Goal: Navigation & Orientation: Find specific page/section

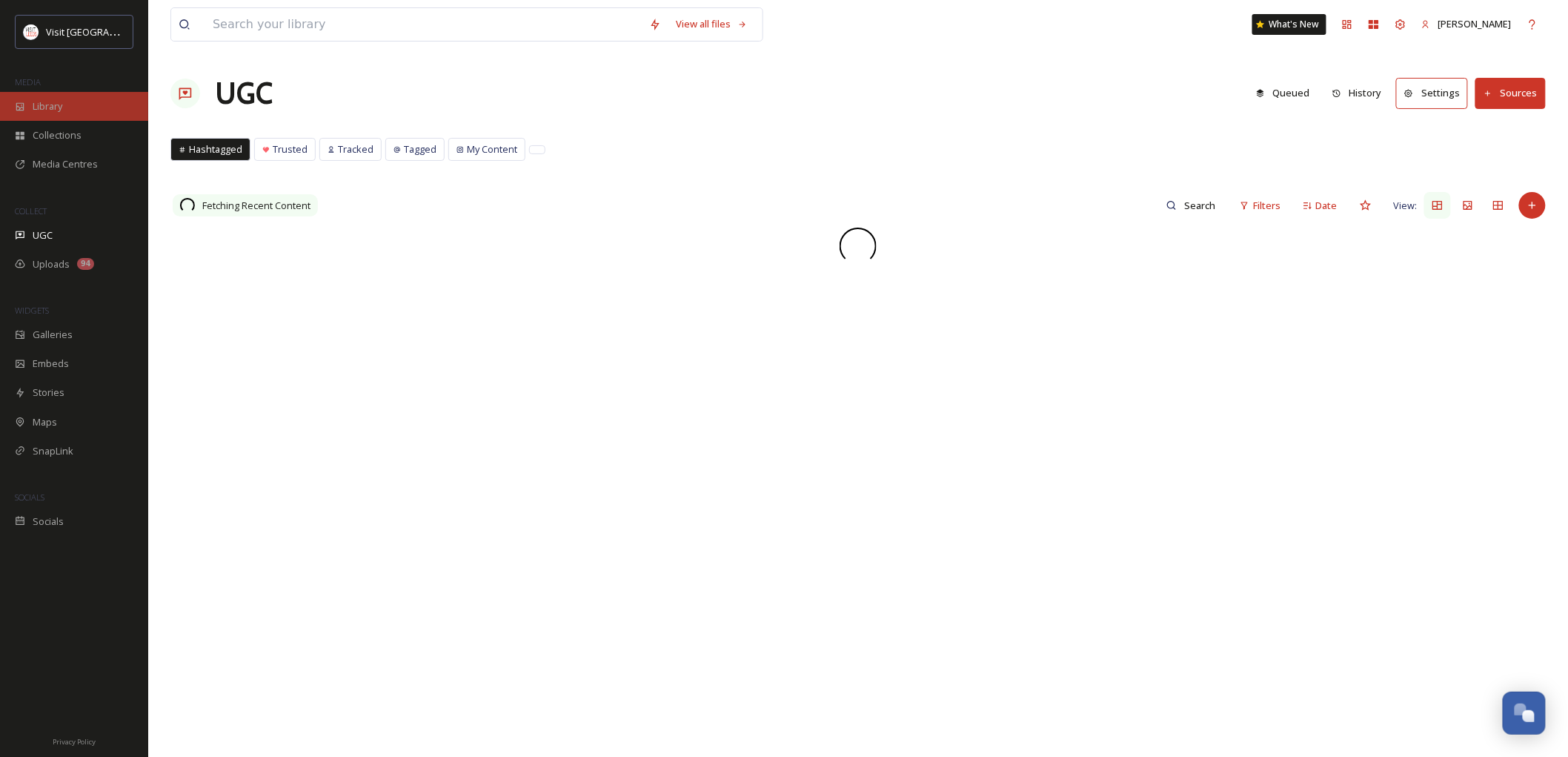
click at [57, 111] on span "Library" at bounding box center [47, 106] width 29 height 14
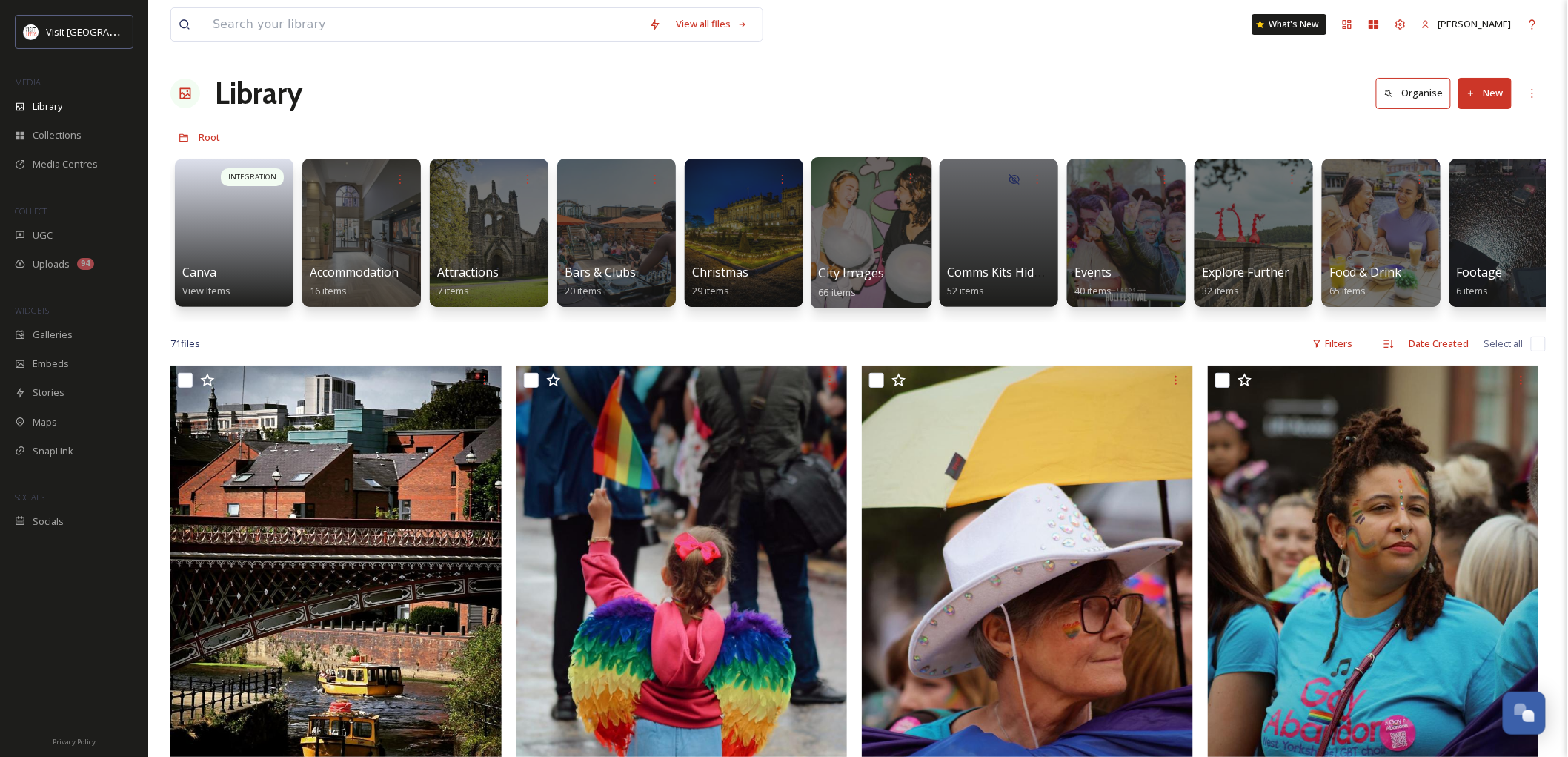
click at [857, 247] on div at bounding box center [871, 232] width 121 height 151
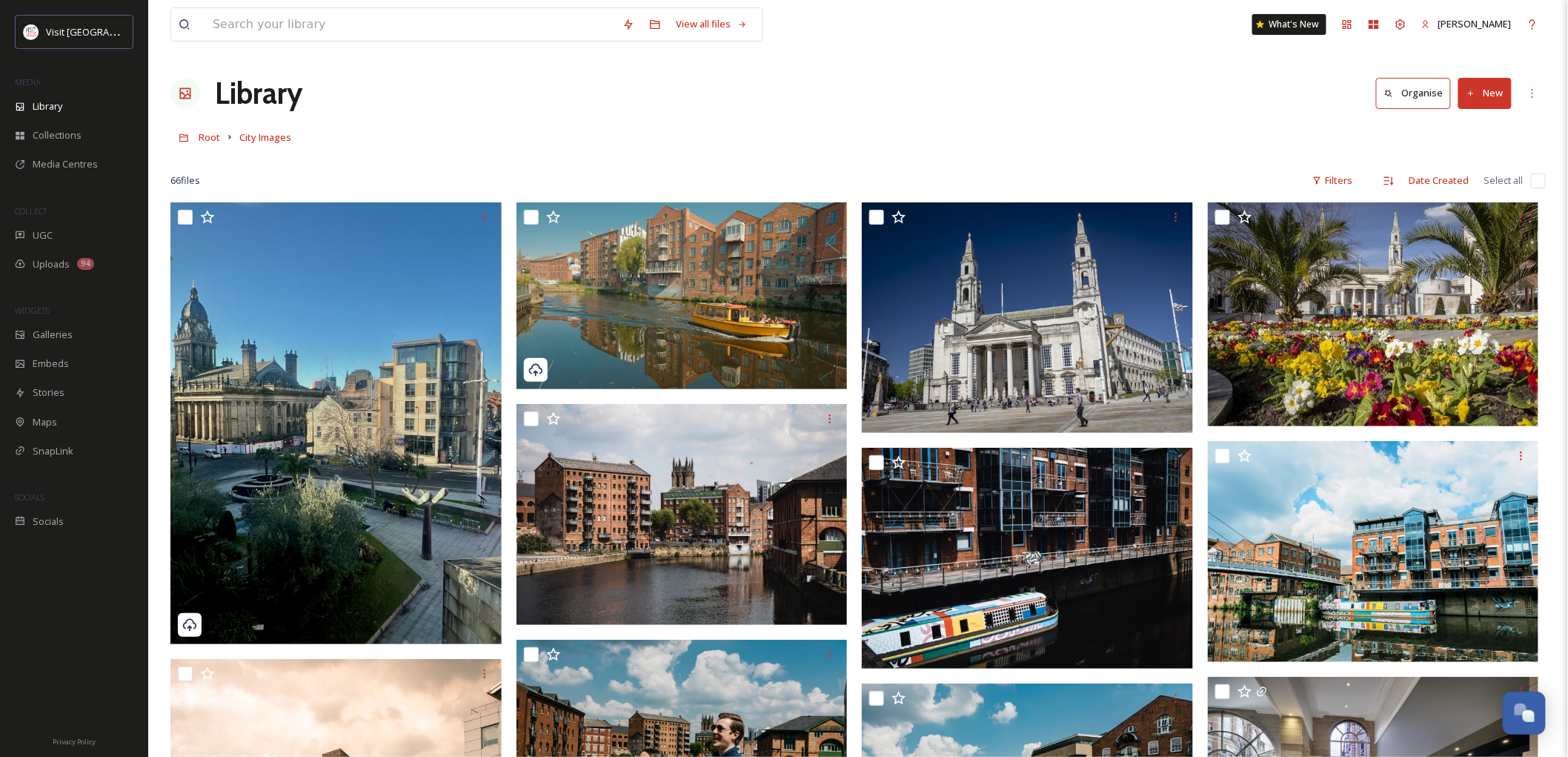
click at [619, 152] on div at bounding box center [858, 159] width 1376 height 15
click at [55, 110] on span "Library" at bounding box center [47, 106] width 29 height 14
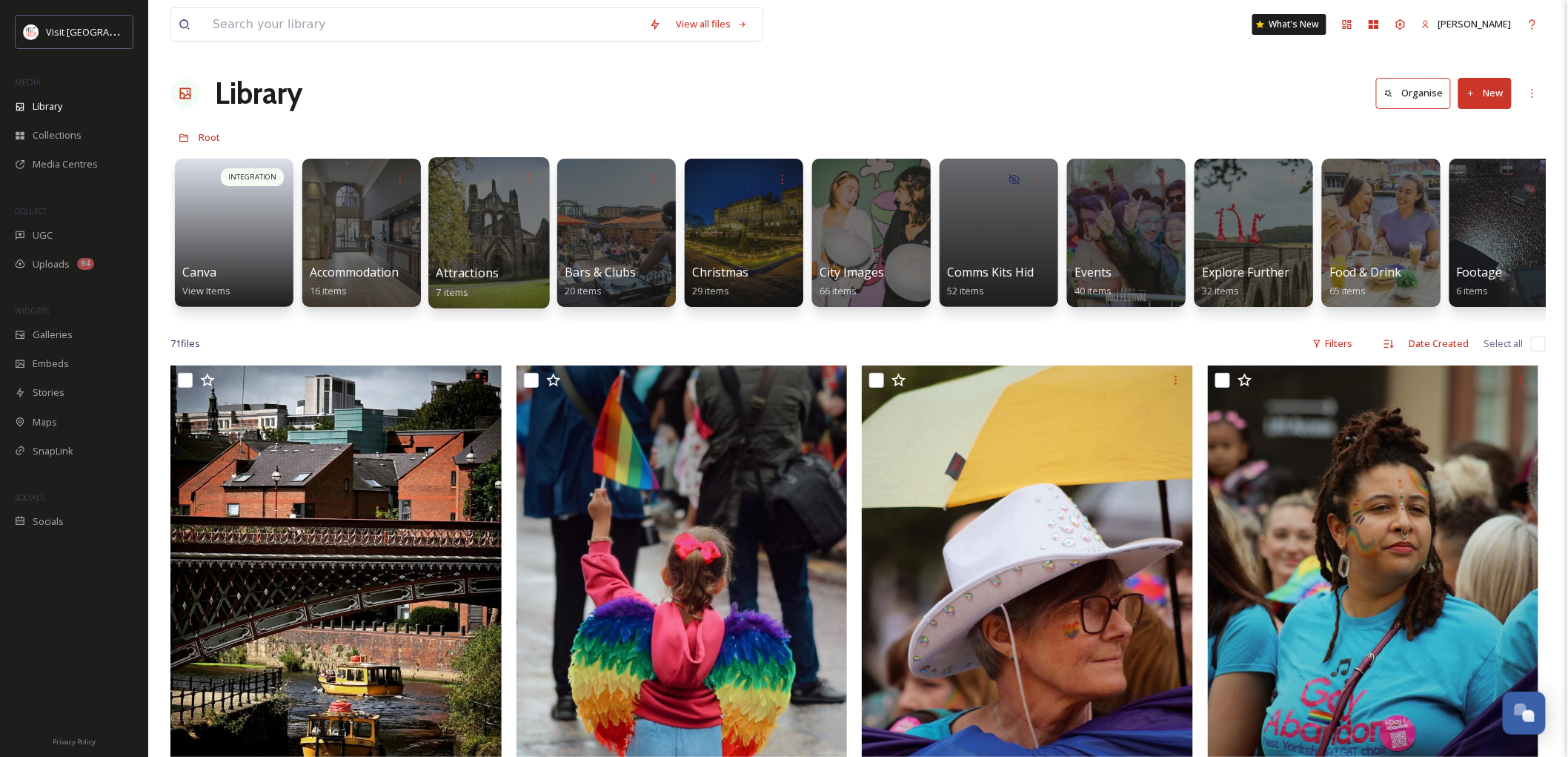
click at [496, 237] on div at bounding box center [489, 232] width 121 height 151
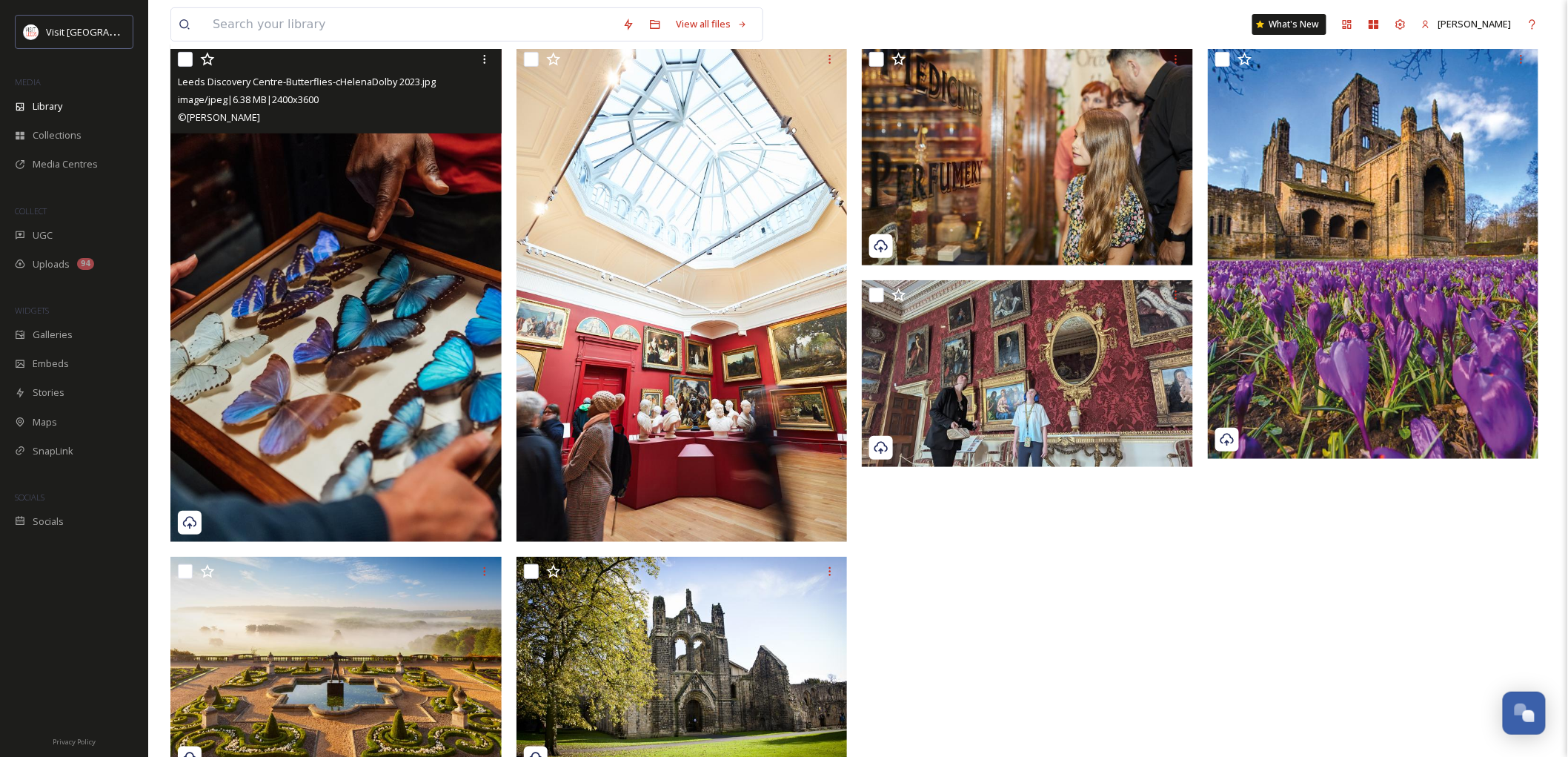
scroll to position [203, 0]
